Goal: Task Accomplishment & Management: Complete application form

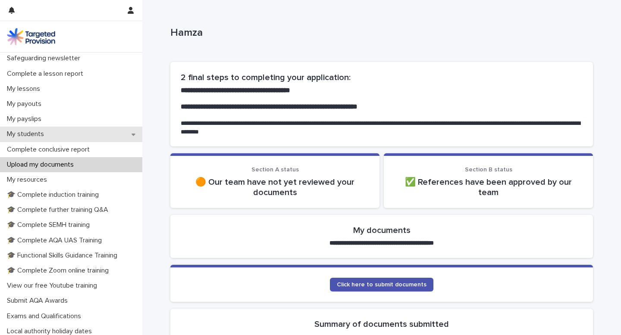
scroll to position [86, 0]
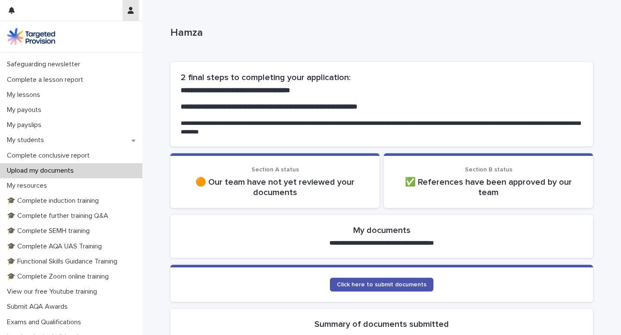
click at [133, 7] on icon "button" at bounding box center [131, 10] width 6 height 7
click at [133, 7] on div at bounding box center [310, 167] width 621 height 335
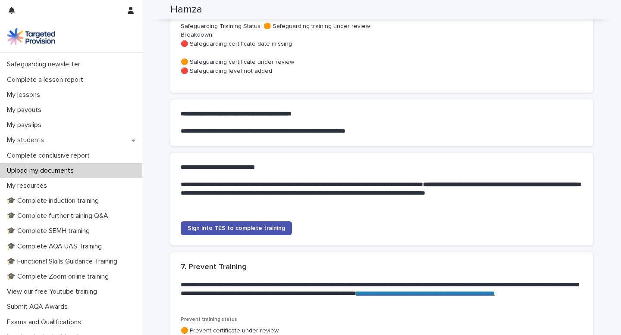
scroll to position [722, 0]
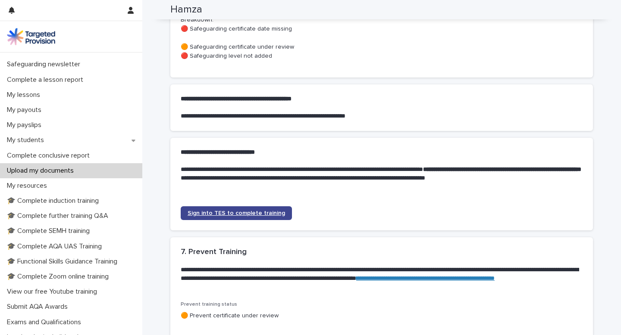
click at [236, 216] on span "Sign into TES to complete training" at bounding box center [236, 213] width 97 height 6
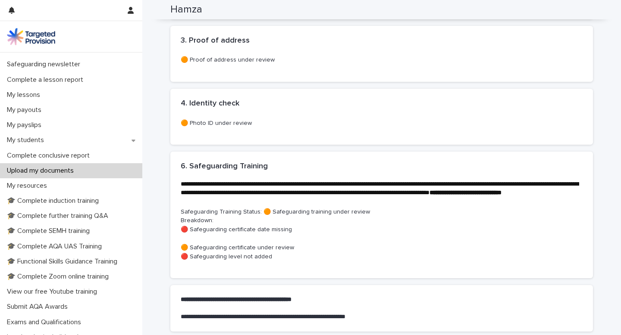
scroll to position [516, 0]
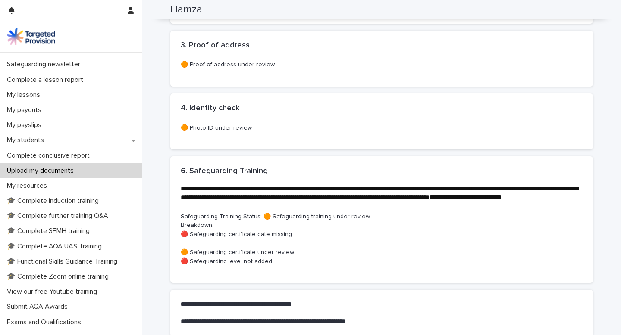
click at [95, 172] on div "Upload my documents" at bounding box center [71, 170] width 142 height 15
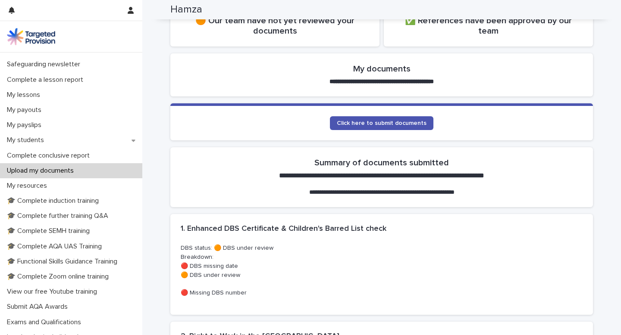
scroll to position [121, 0]
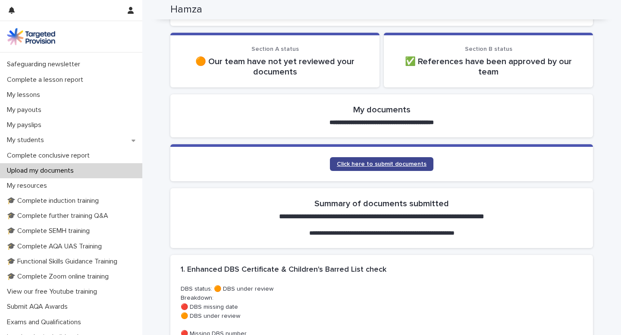
click at [381, 165] on span "Click here to submit documents" at bounding box center [382, 164] width 90 height 6
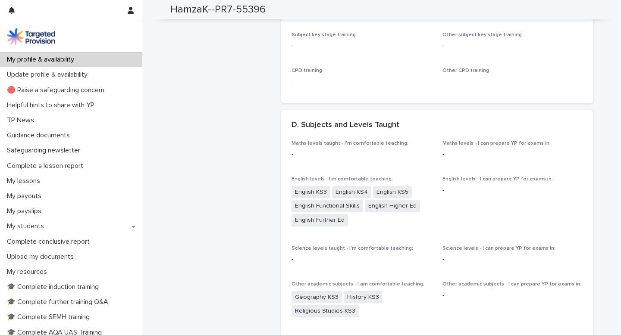
click at [71, 59] on p "My profile & availability" at bounding box center [42, 60] width 78 height 8
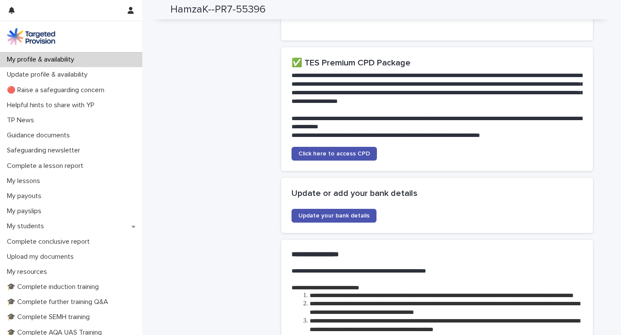
scroll to position [1361, 0]
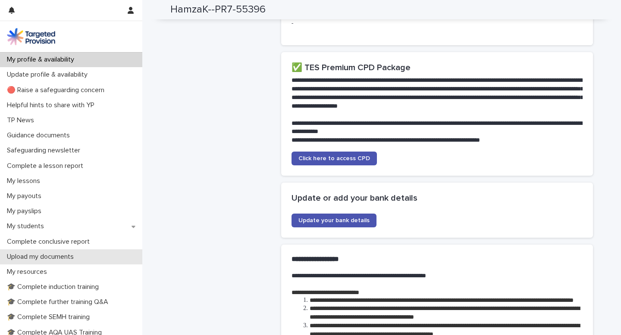
click at [50, 257] on p "Upload my documents" at bounding box center [41, 257] width 77 height 8
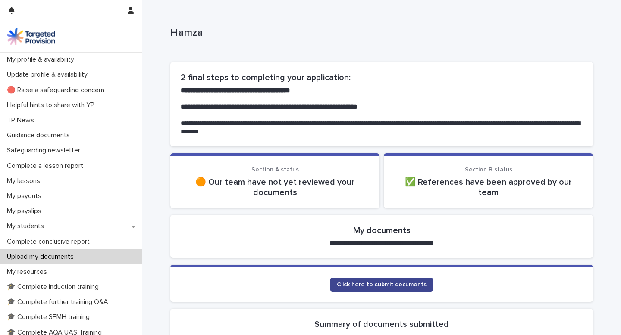
click at [350, 288] on span "Click here to submit documents" at bounding box center [382, 285] width 90 height 6
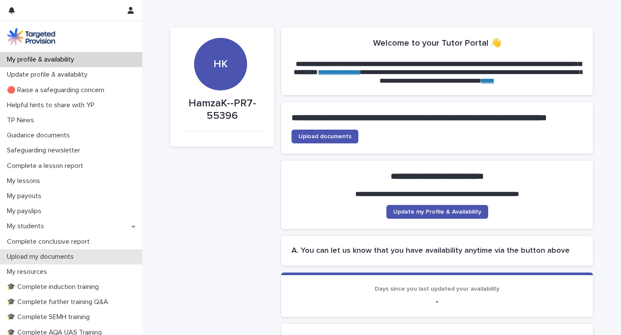
click at [45, 253] on p "Upload my documents" at bounding box center [41, 257] width 77 height 8
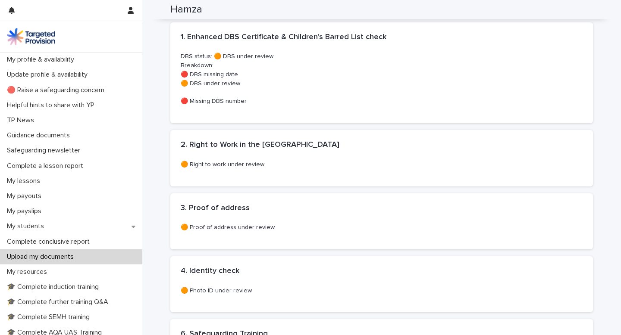
scroll to position [445, 0]
